Goal: Transaction & Acquisition: Book appointment/travel/reservation

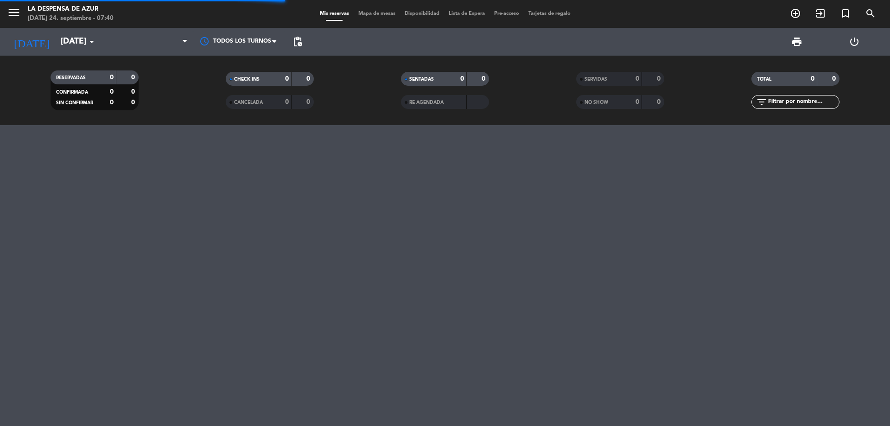
click at [794, 19] on icon "add_circle_outline" at bounding box center [795, 13] width 11 height 11
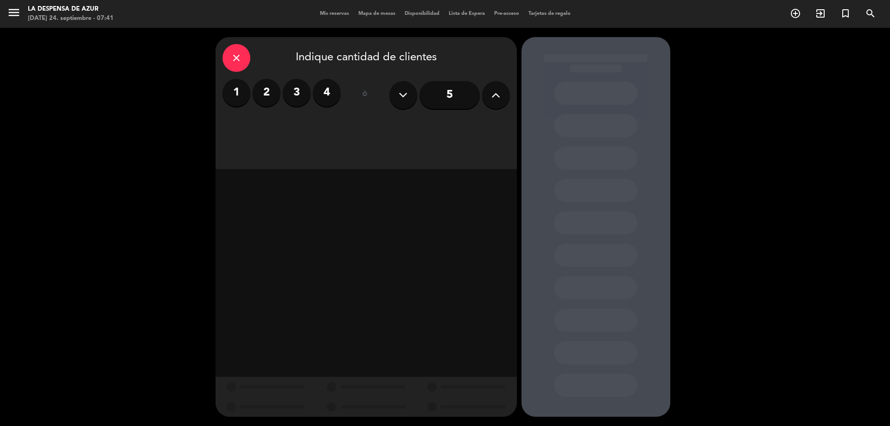
click at [245, 92] on label "1" at bounding box center [236, 93] width 28 height 28
click at [260, 123] on div "Desayuno" at bounding box center [257, 127] width 70 height 19
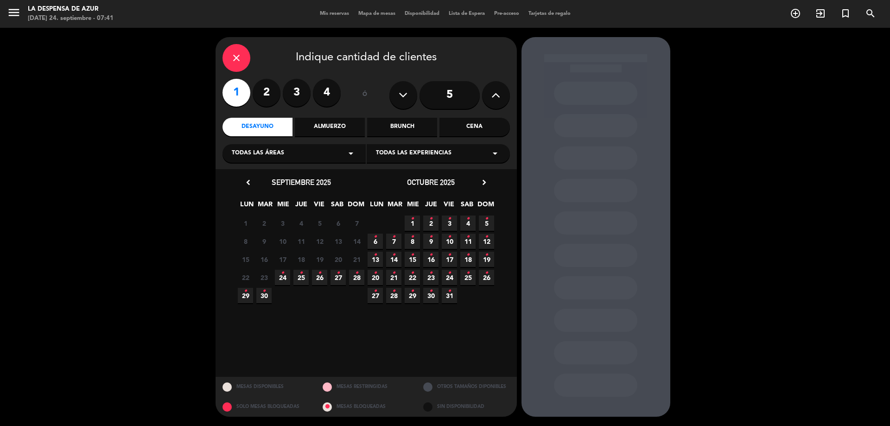
click at [414, 225] on span "1 •" at bounding box center [412, 223] width 15 height 15
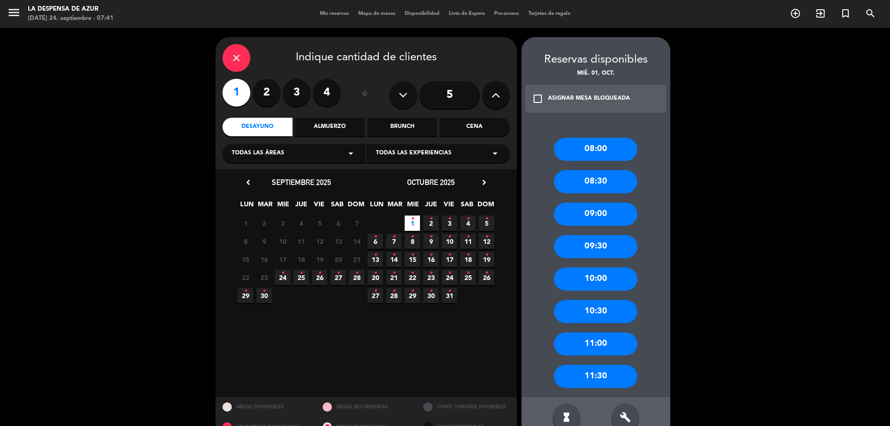
click at [606, 243] on div "09:30" at bounding box center [595, 246] width 83 height 23
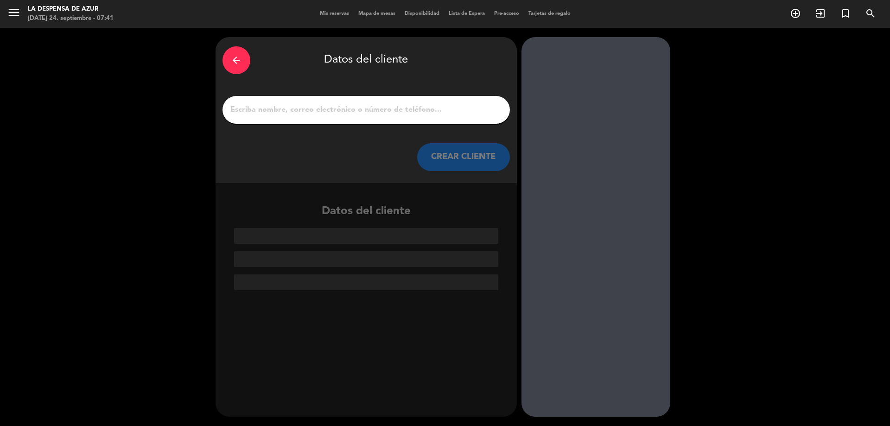
click at [305, 110] on input "1" at bounding box center [365, 109] width 273 height 13
paste input "[PHONE_NUMBER] // V21993 // Reco + Mesón (9,30hs) x1 // AF"
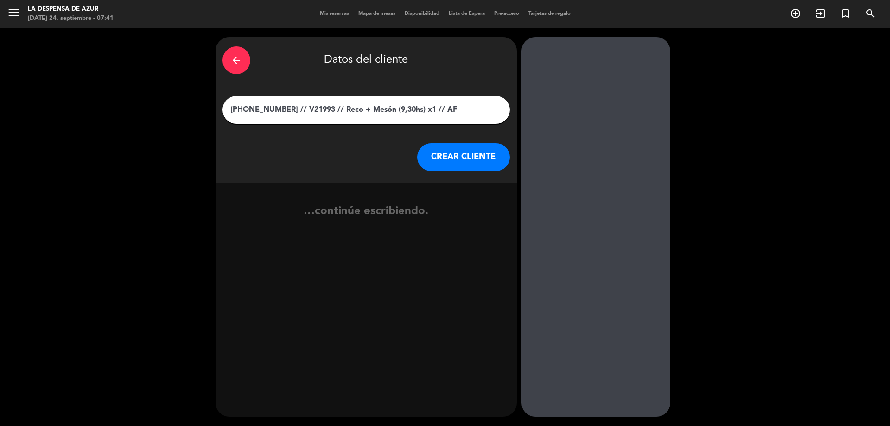
click at [268, 108] on input "[PHONE_NUMBER] // V21993 // Reco + Mesón (9,30hs) x1 // AF" at bounding box center [365, 109] width 273 height 13
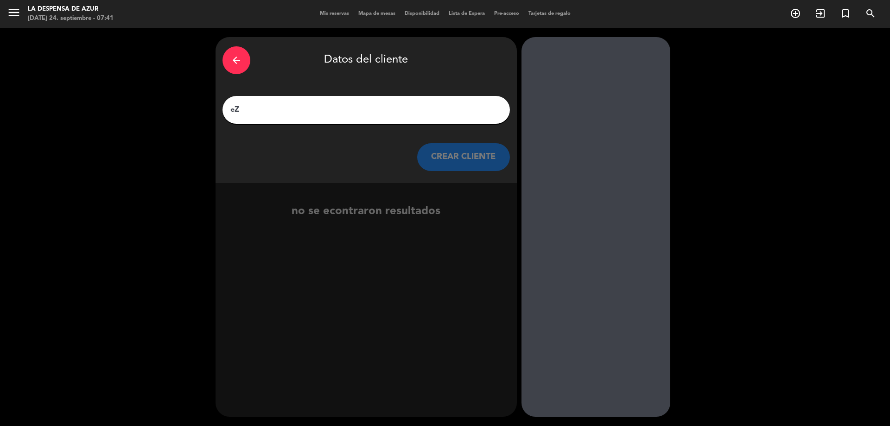
type input "e"
type input "[PERSON_NAME]"
click at [491, 149] on button "CREAR CLIENTE" at bounding box center [463, 157] width 93 height 28
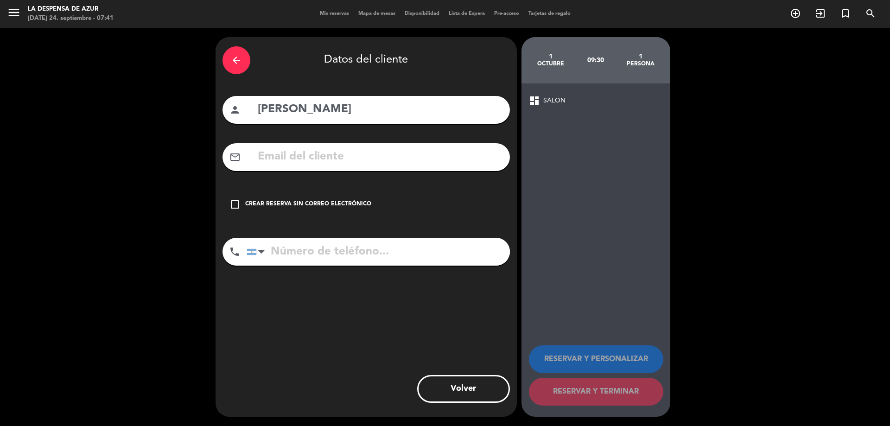
click at [353, 197] on div "check_box_outline_blank Crear reserva sin correo electrónico" at bounding box center [365, 204] width 287 height 28
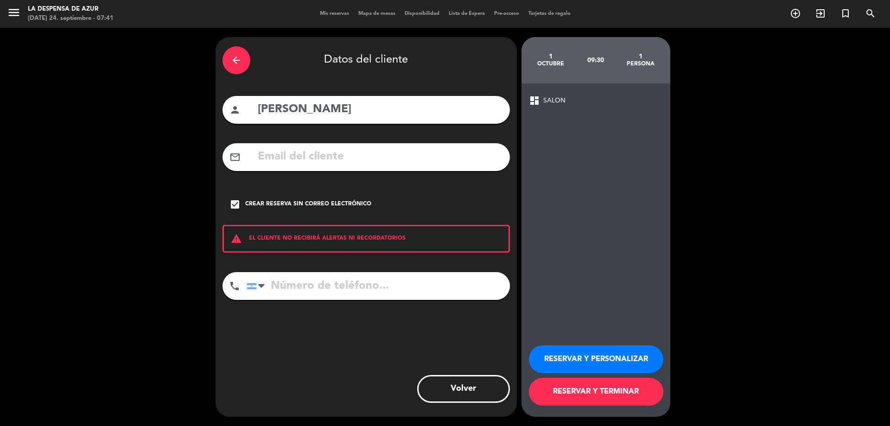
click at [622, 362] on button "RESERVAR Y PERSONALIZAR" at bounding box center [596, 359] width 134 height 28
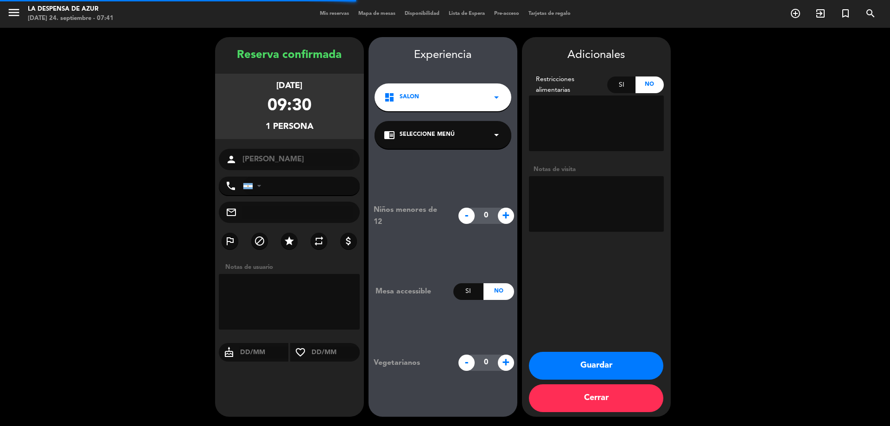
click at [616, 206] on textarea at bounding box center [596, 204] width 135 height 56
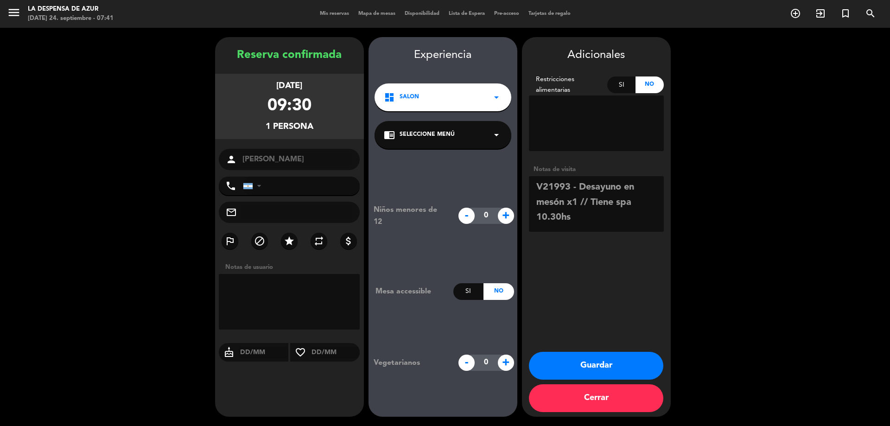
type textarea "V21993 - Desayuno en mesón x1 // Tiene spa 10.30hs"
click at [625, 364] on button "Guardar" at bounding box center [596, 366] width 134 height 28
